Goal: Information Seeking & Learning: Learn about a topic

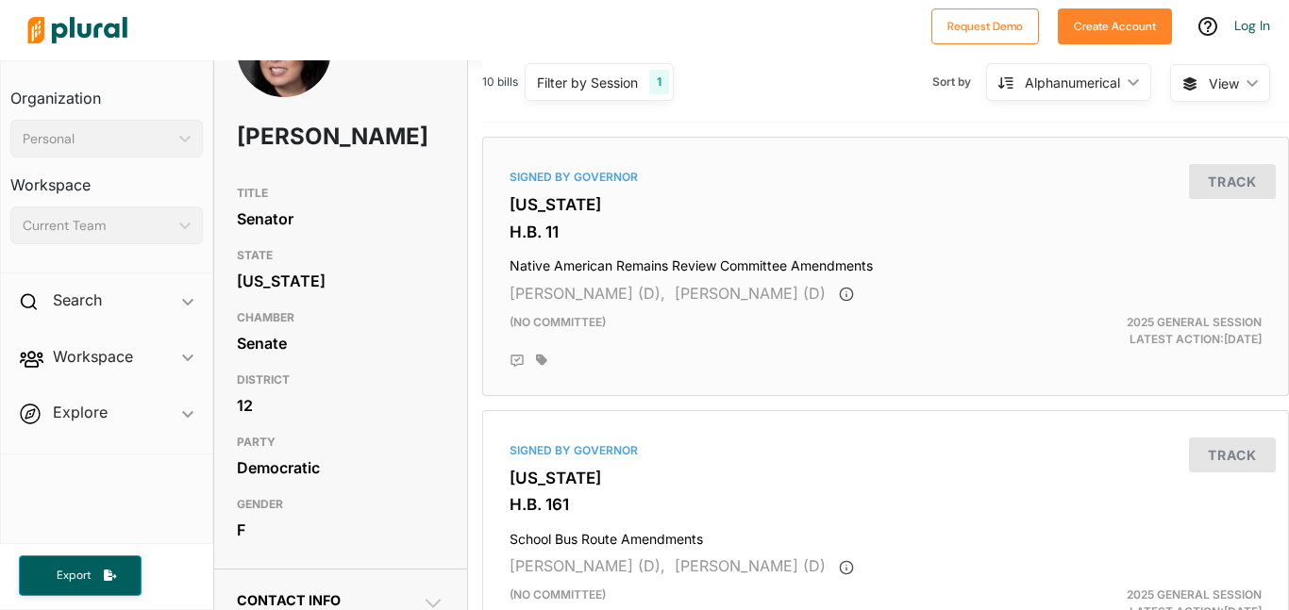
scroll to position [84, 0]
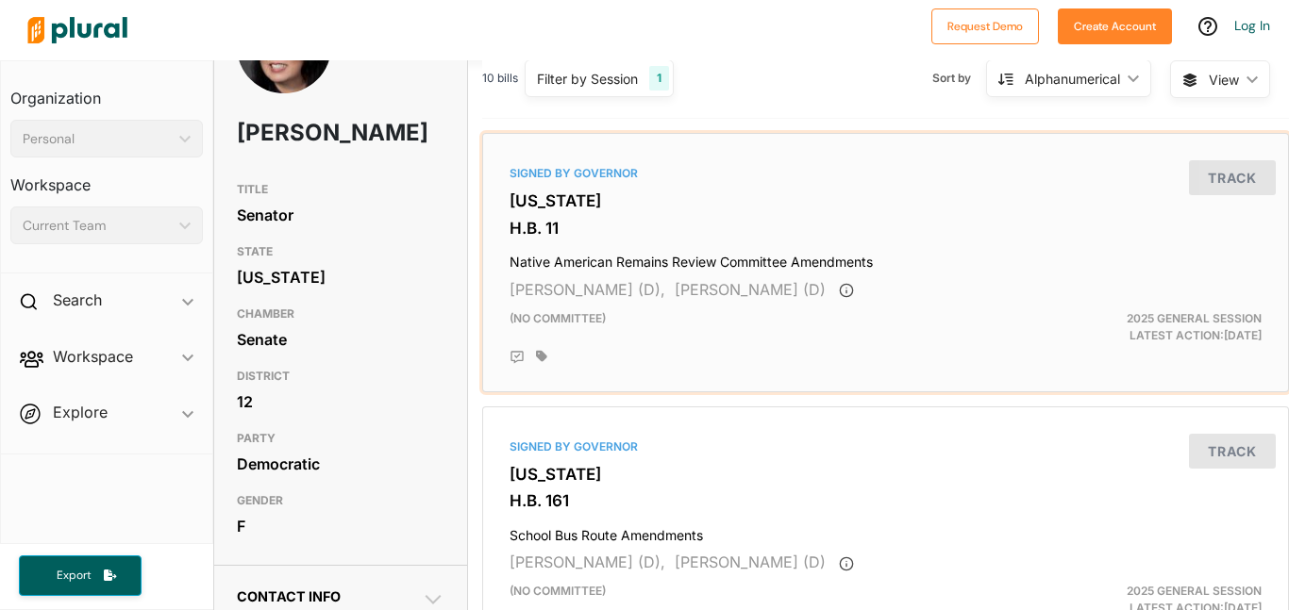
click at [690, 239] on div "Signed by Governor [US_STATE] H.B. 11 [DEMOGRAPHIC_DATA] Remains Review Committ…" at bounding box center [886, 263] width 790 height 243
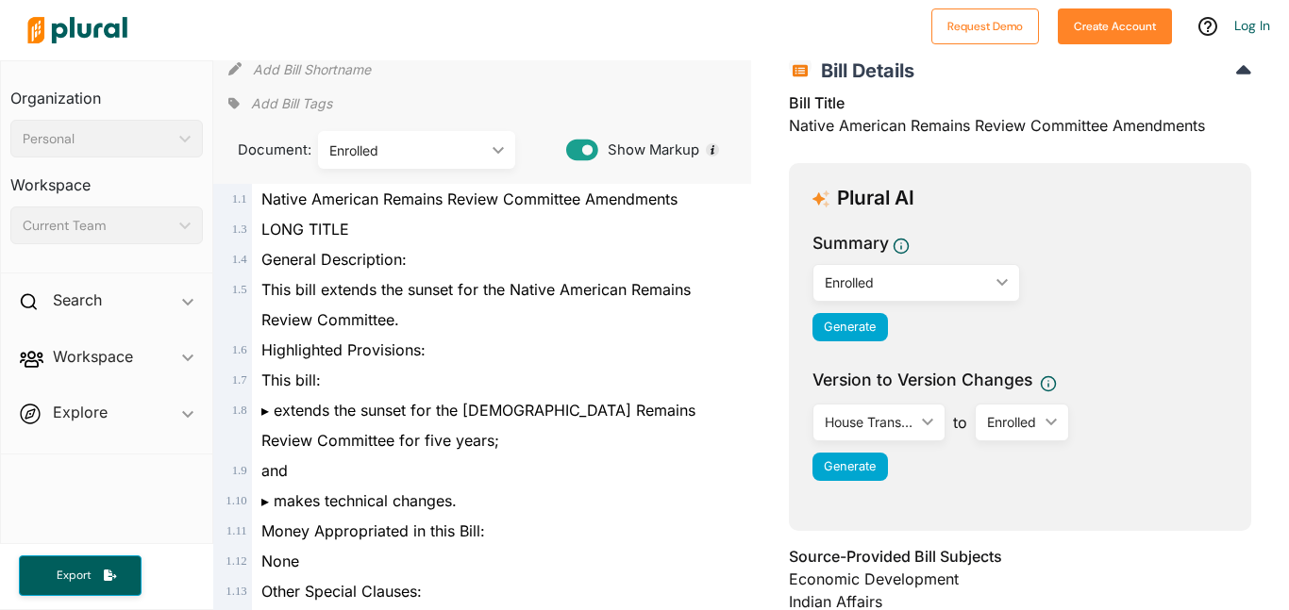
scroll to position [98, 0]
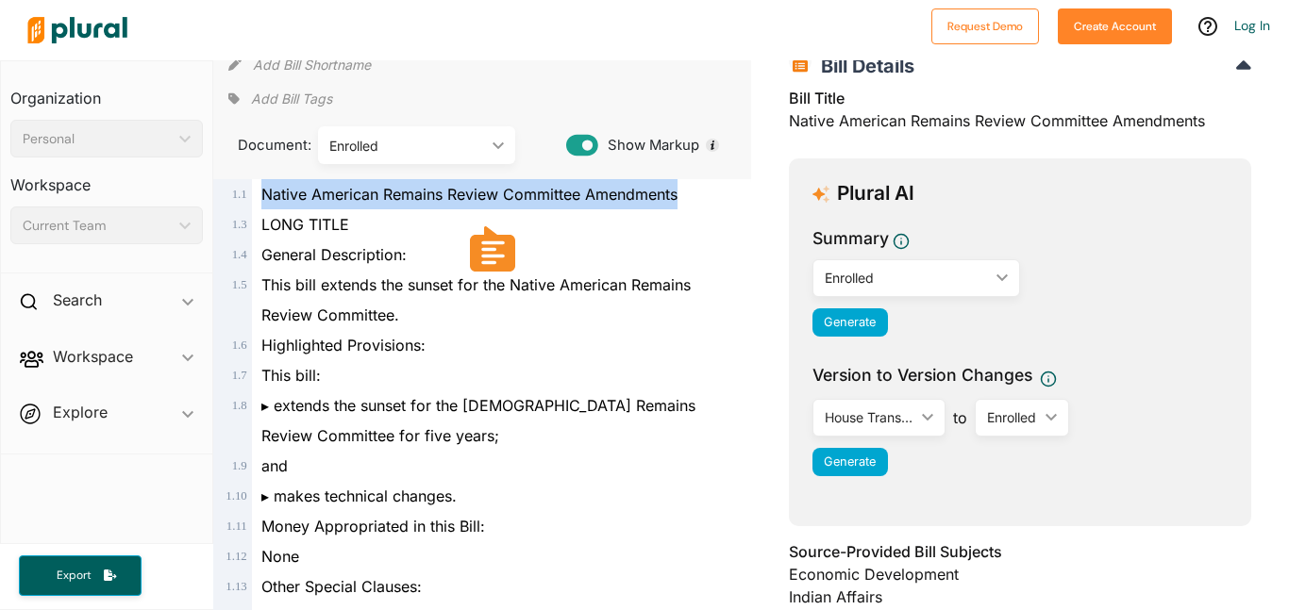
drag, startPoint x: 260, startPoint y: 192, endPoint x: 697, endPoint y: 199, distance: 436.9
click at [697, 199] on div "Native American Remains Review Committee Amendments" at bounding box center [490, 194] width 477 height 30
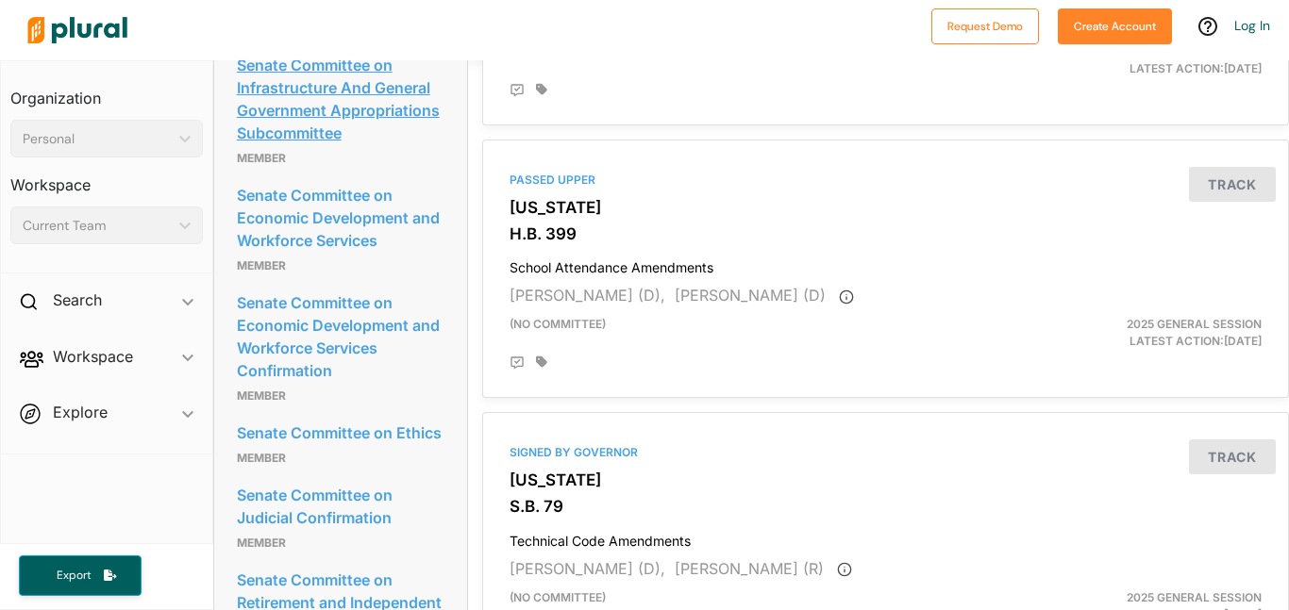
scroll to position [1172, 0]
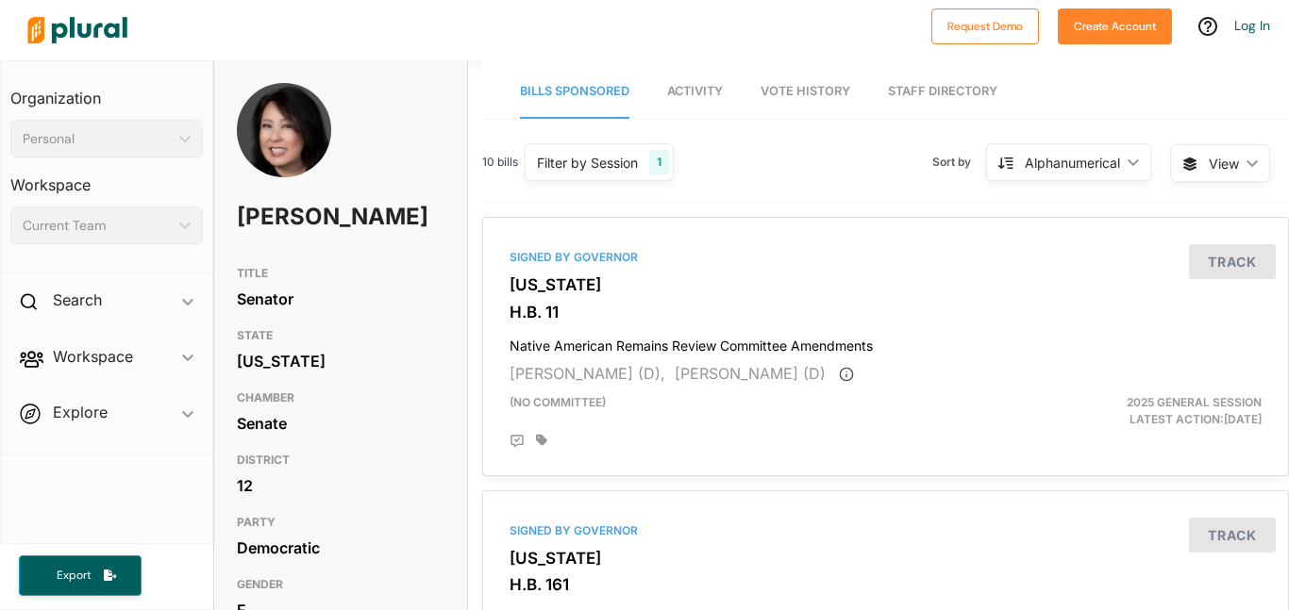
click at [160, 360] on span "Workspace ic_keyboard_arrow_down Members Bills Tags Saved Searches Activity" at bounding box center [106, 360] width 211 height 51
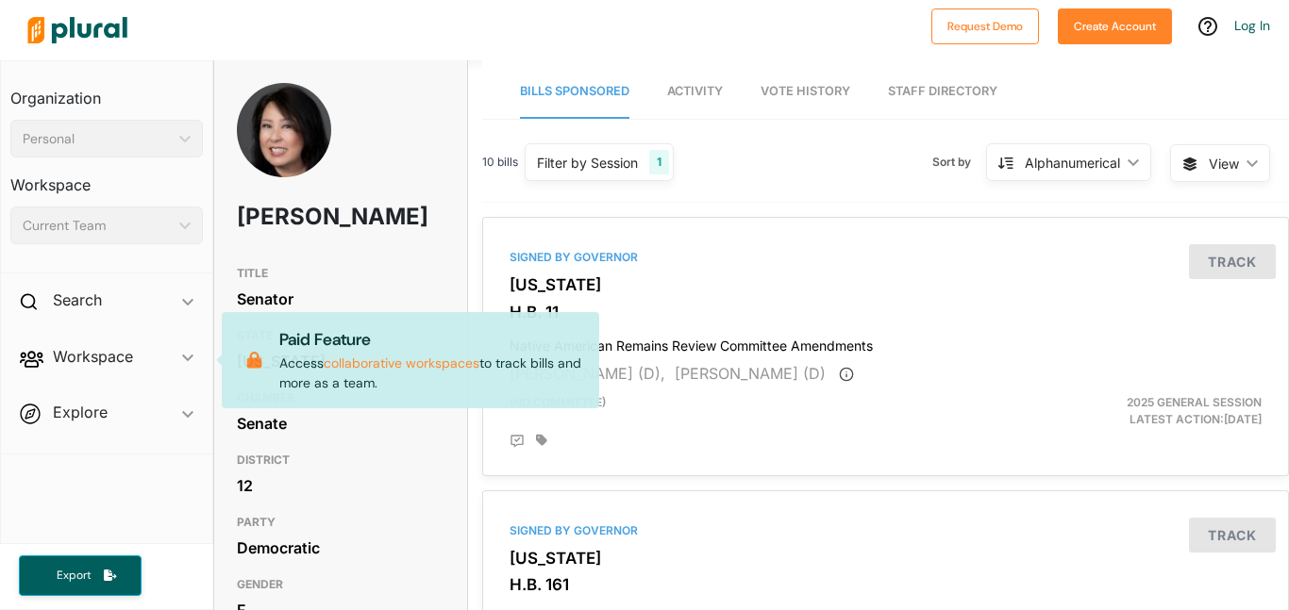
click at [189, 353] on span "Workspace ic_keyboard_arrow_down Members Bills Tags Saved Searches Activity Pai…" at bounding box center [106, 360] width 211 height 51
click at [386, 194] on div "[PERSON_NAME]" at bounding box center [340, 170] width 253 height 174
